Goal: Information Seeking & Learning: Learn about a topic

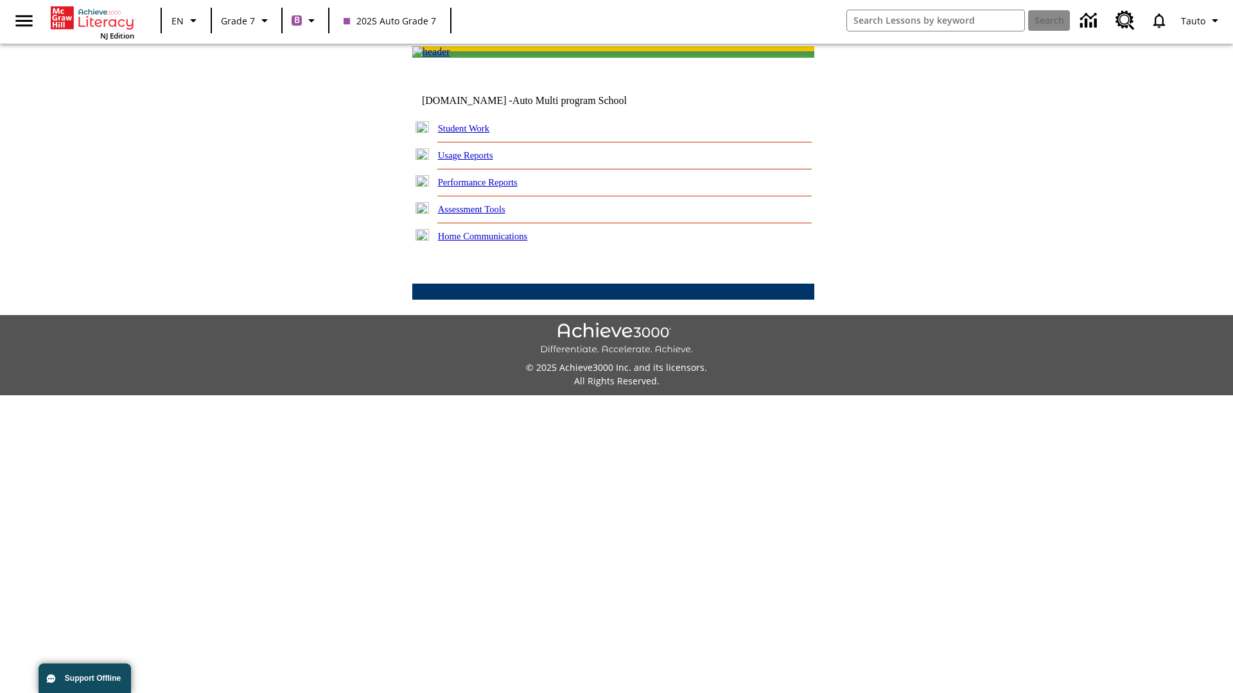
click at [491, 187] on link "Performance Reports" at bounding box center [478, 182] width 80 height 10
click at [0, 0] on link "How are my students performing on activities?" at bounding box center [0, 0] width 0 height 0
